Goal: Task Accomplishment & Management: Manage account settings

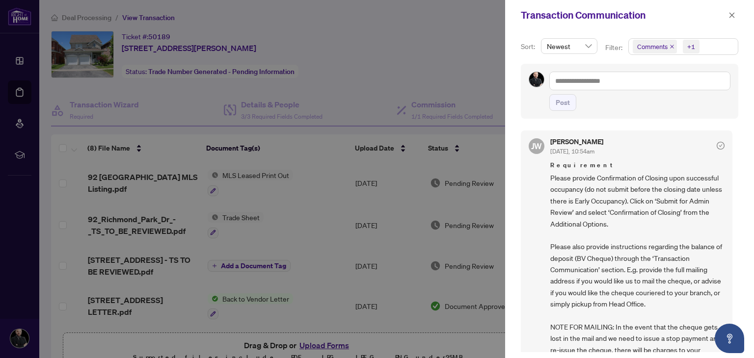
scroll to position [15, 0]
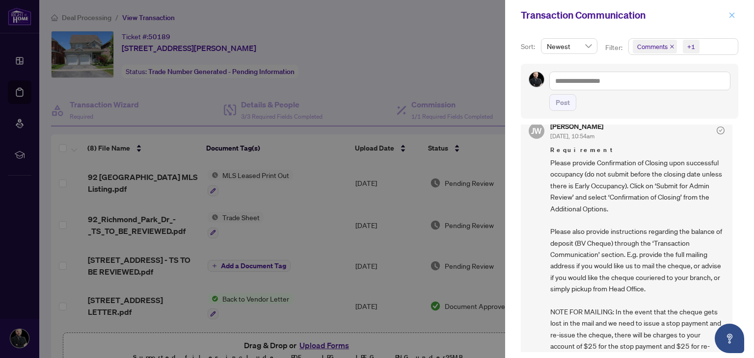
click at [730, 14] on icon "close" at bounding box center [731, 15] width 7 height 7
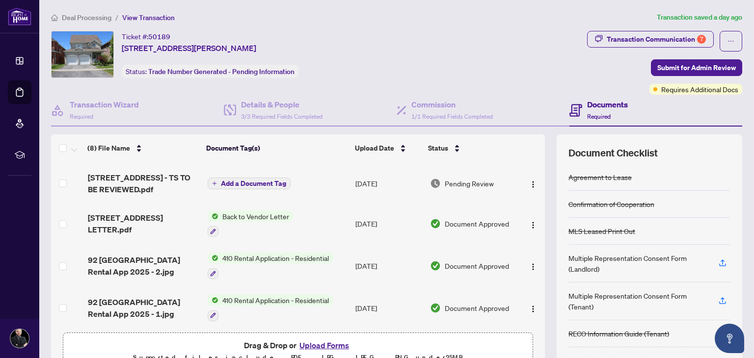
scroll to position [160, 0]
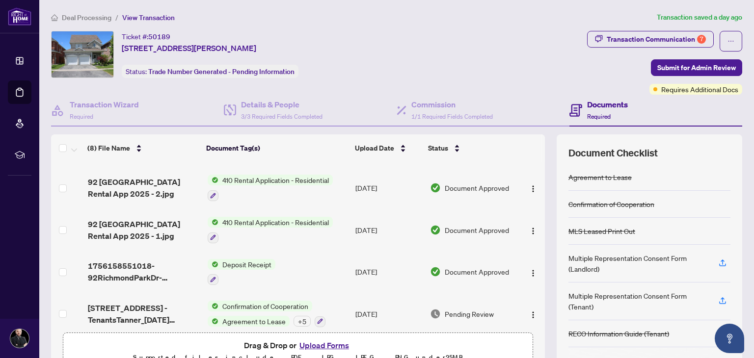
click at [341, 345] on button "Upload Forms" at bounding box center [323, 345] width 55 height 13
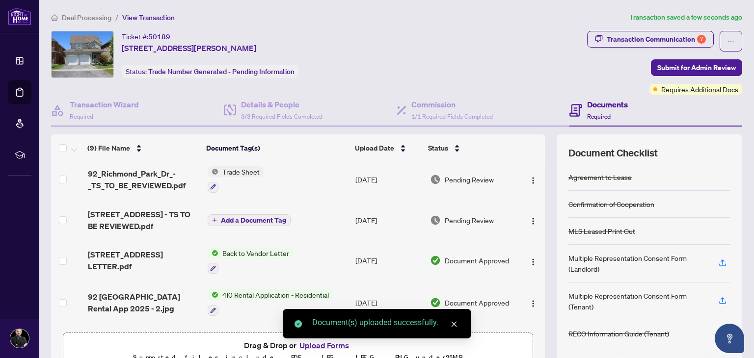
scroll to position [0, 0]
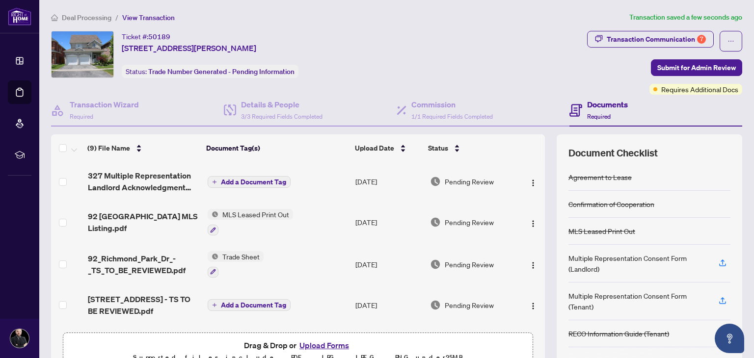
click at [263, 182] on span "Add a Document Tag" at bounding box center [253, 182] width 65 height 7
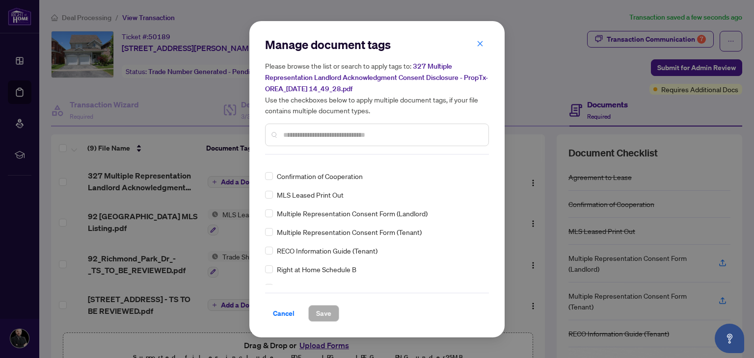
scroll to position [27, 0]
click at [405, 202] on span "Multiple Representation Consent Form (Landlord)" at bounding box center [352, 196] width 151 height 11
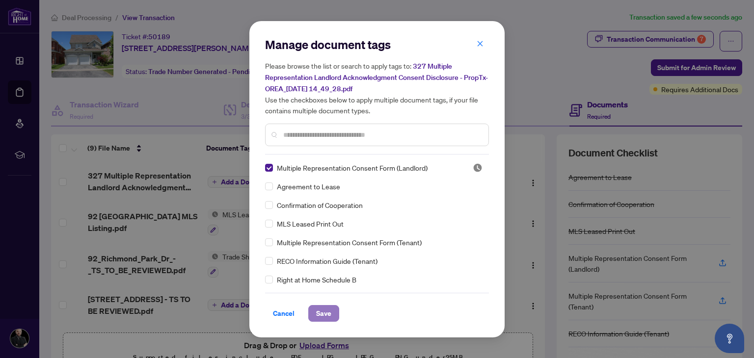
click at [325, 315] on span "Save" at bounding box center [323, 314] width 15 height 16
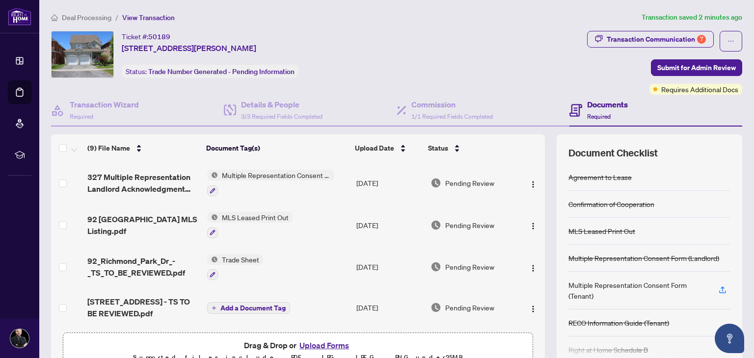
click at [322, 343] on button "Upload Forms" at bounding box center [323, 345] width 55 height 13
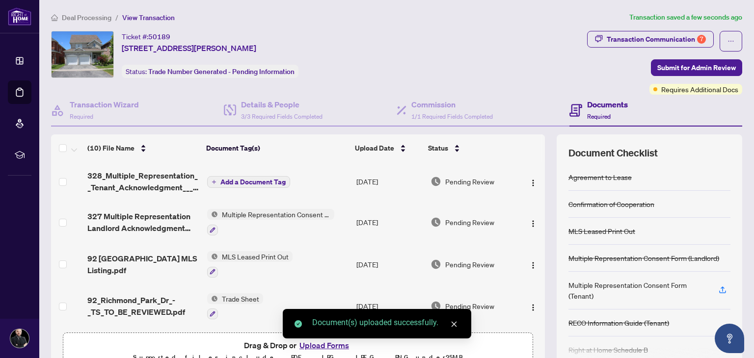
click at [273, 182] on span "Add a Document Tag" at bounding box center [252, 182] width 65 height 7
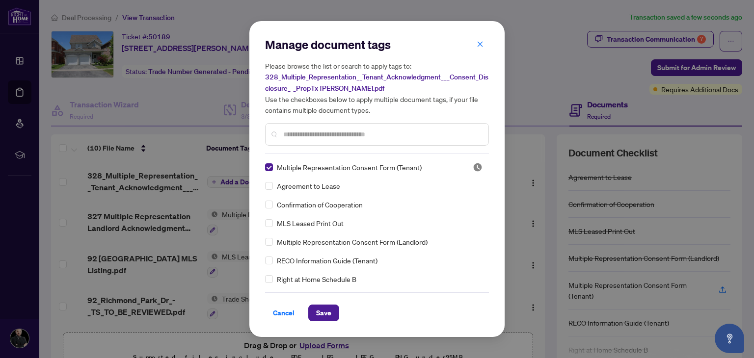
click at [322, 309] on span "Save" at bounding box center [323, 313] width 15 height 16
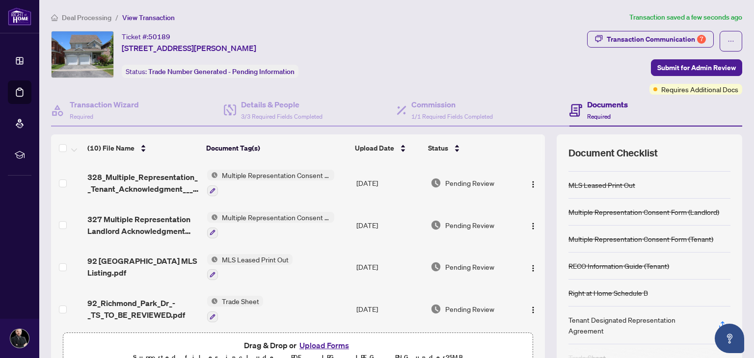
scroll to position [57, 0]
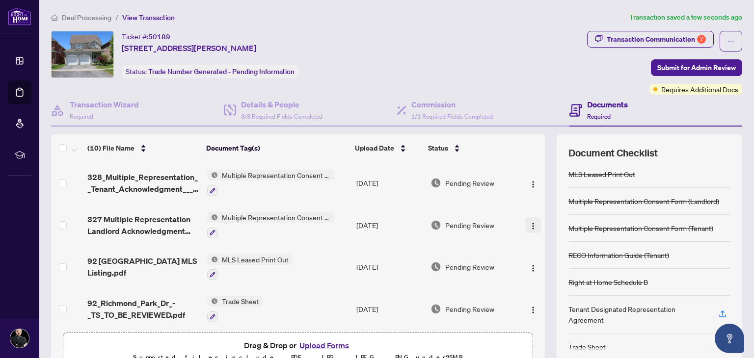
click at [531, 222] on img "button" at bounding box center [533, 226] width 8 height 8
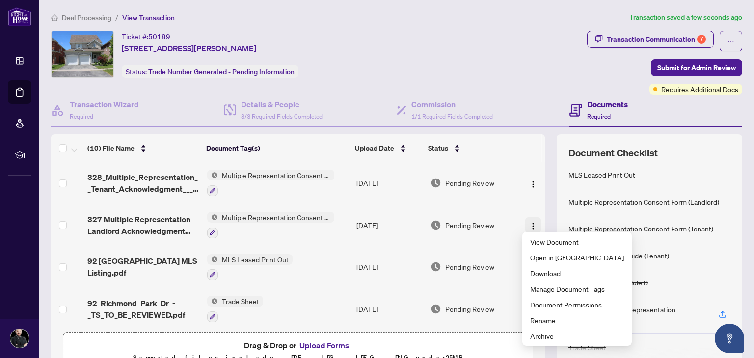
scroll to position [55, 0]
click at [543, 242] on span "View Document" at bounding box center [577, 241] width 94 height 11
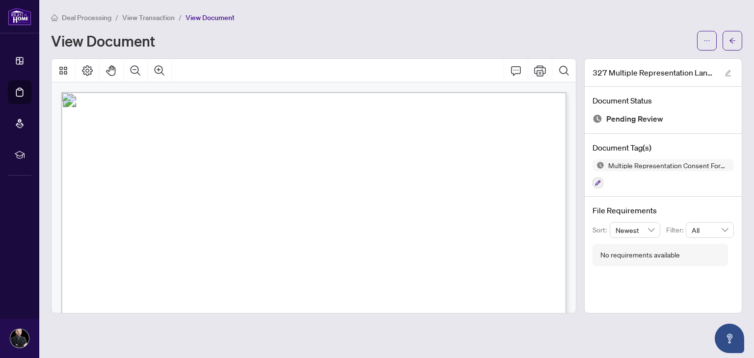
click at [734, 42] on icon "arrow-left" at bounding box center [732, 40] width 7 height 7
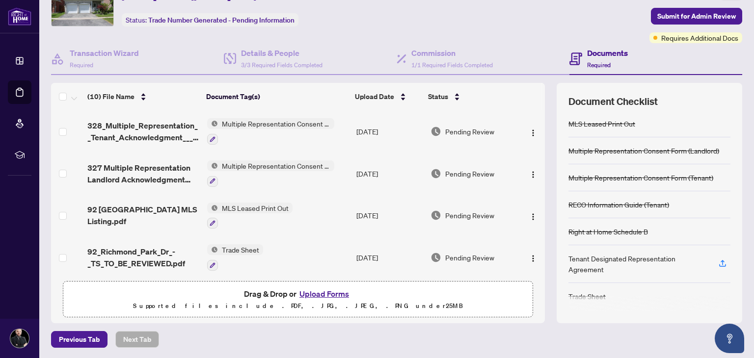
scroll to position [57, 0]
drag, startPoint x: 614, startPoint y: 267, endPoint x: 563, endPoint y: 256, distance: 51.8
click at [563, 256] on div "Document Checklist Agreement to Lease Confirmation of Cooperation MLS Leased Pr…" at bounding box center [648, 203] width 185 height 240
copy div "Tenant Designated Representation Agreement"
